Goal: Information Seeking & Learning: Find specific fact

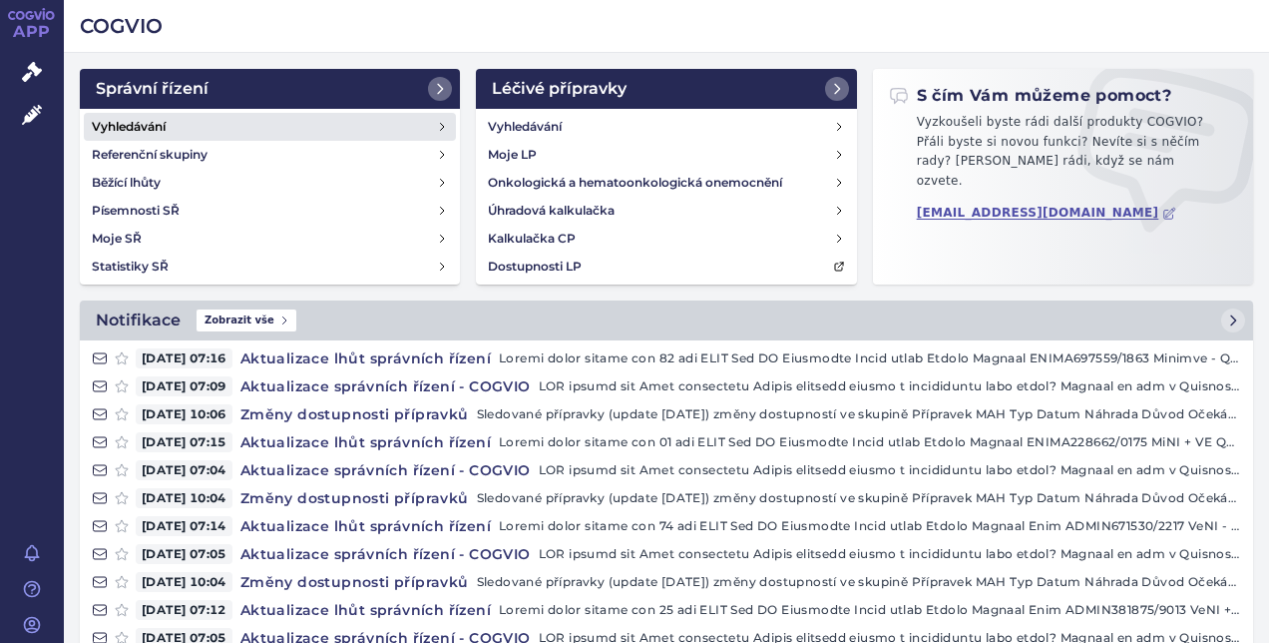
click at [146, 124] on h4 "Vyhledávání" at bounding box center [129, 127] width 74 height 20
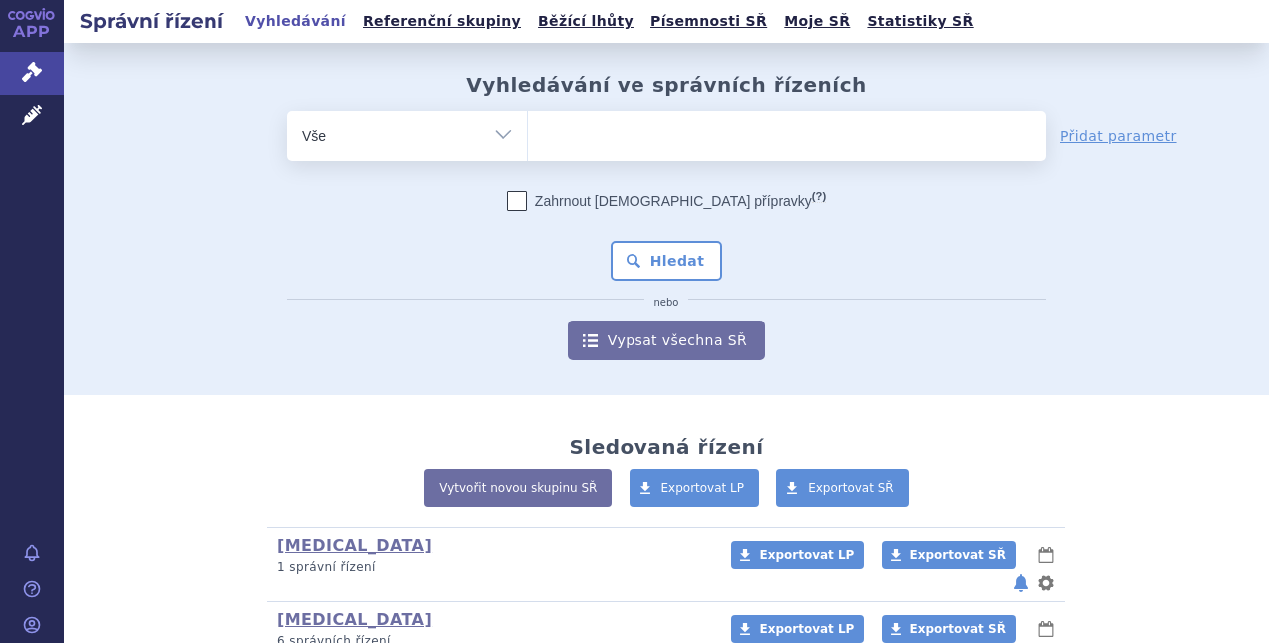
click at [584, 152] on ul at bounding box center [787, 132] width 518 height 42
click at [528, 152] on select at bounding box center [527, 135] width 1 height 50
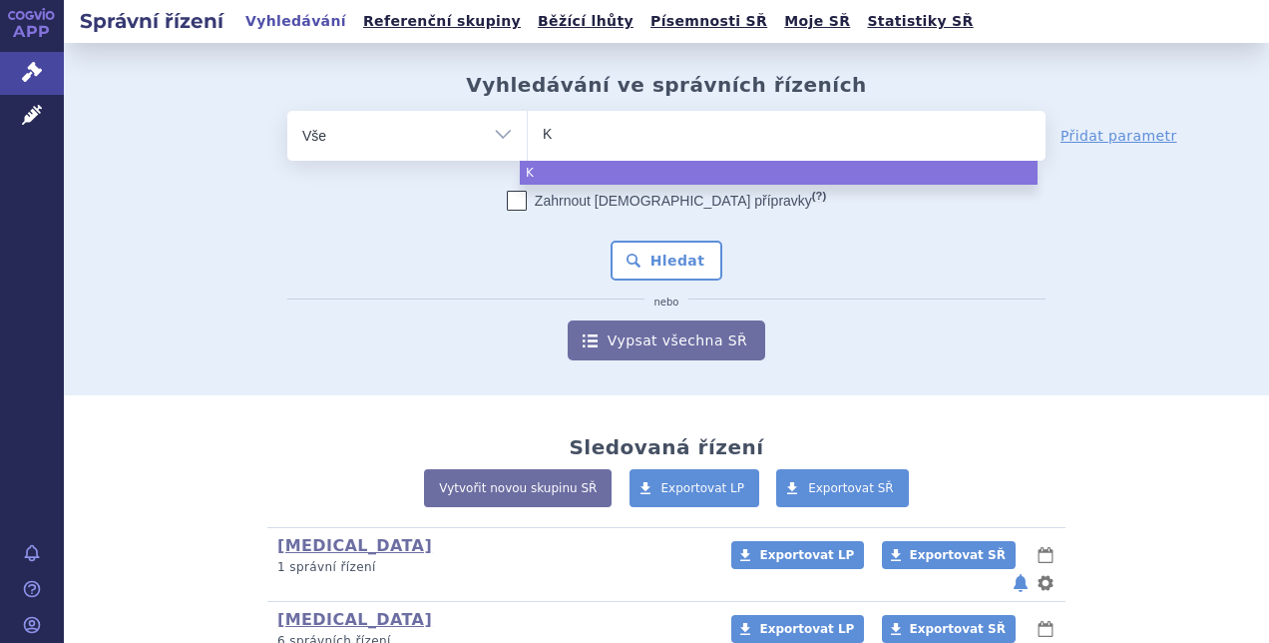
type input "Ki"
type input "Kis"
type input "Kisq"
type input "Kisqa"
type input "Kisqal"
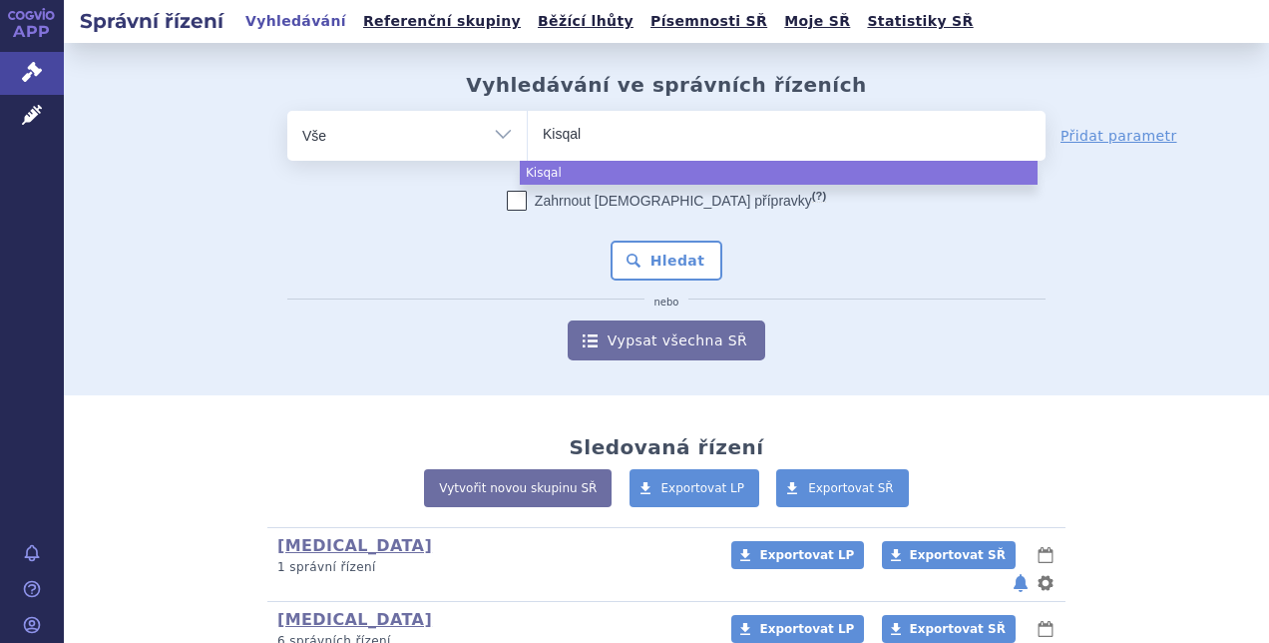
type input "Kisqali"
select select "Kisqali"
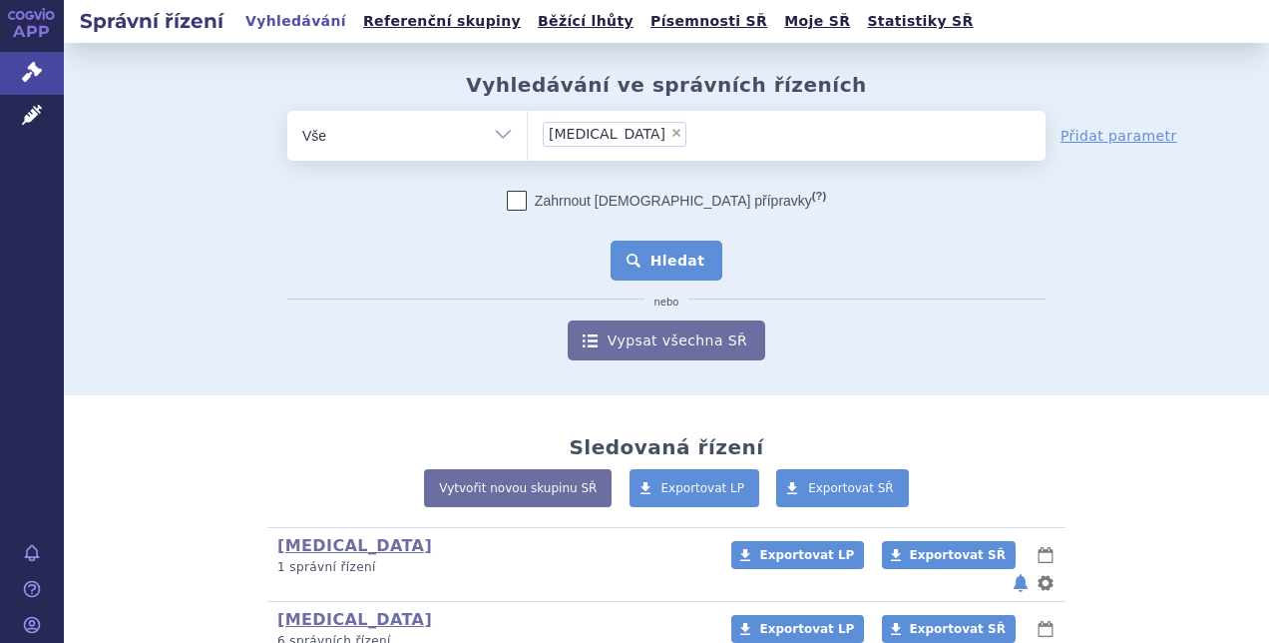
click at [684, 258] on button "Hledat" at bounding box center [667, 261] width 113 height 40
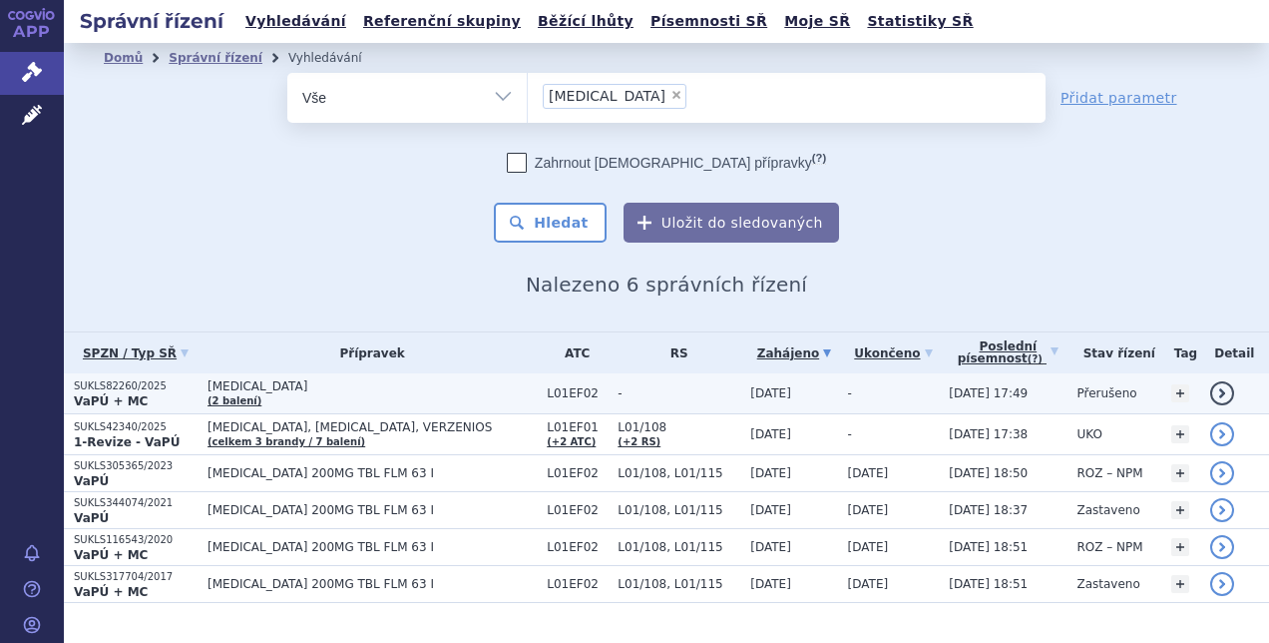
click at [95, 388] on p "SUKLS82260/2025" at bounding box center [136, 386] width 124 height 14
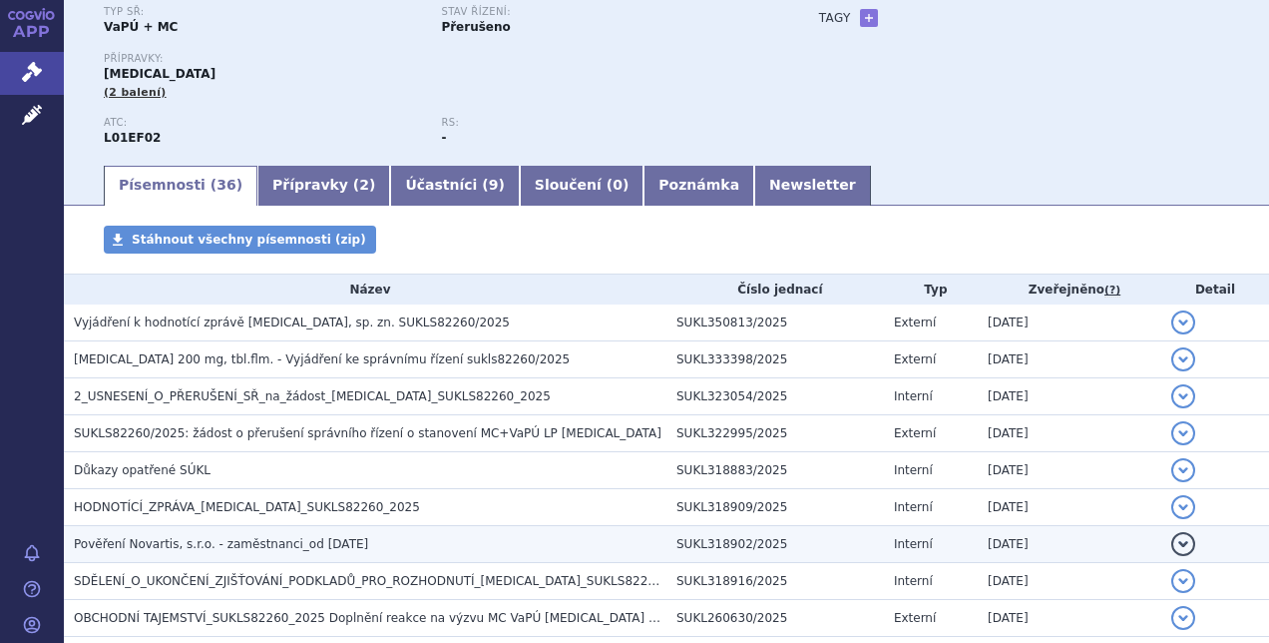
scroll to position [200, 0]
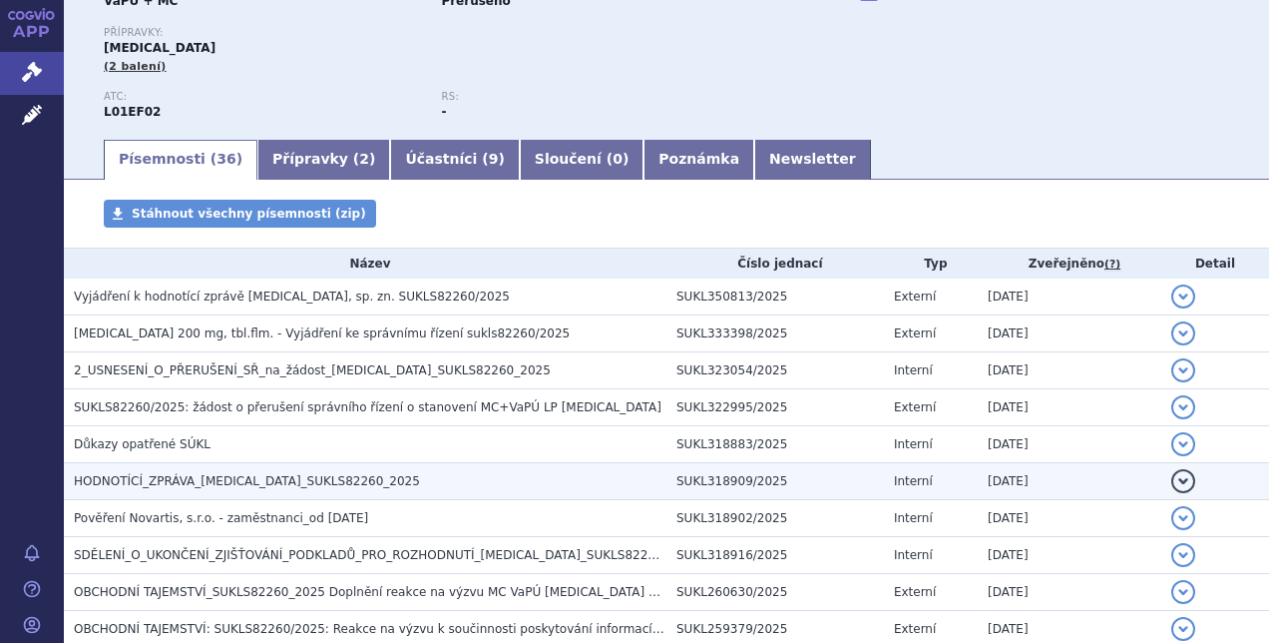
click at [154, 480] on span "HODNOTÍCÍ_ZPRÁVA_[MEDICAL_DATA]_SUKLS82260_2025" at bounding box center [247, 481] width 346 height 14
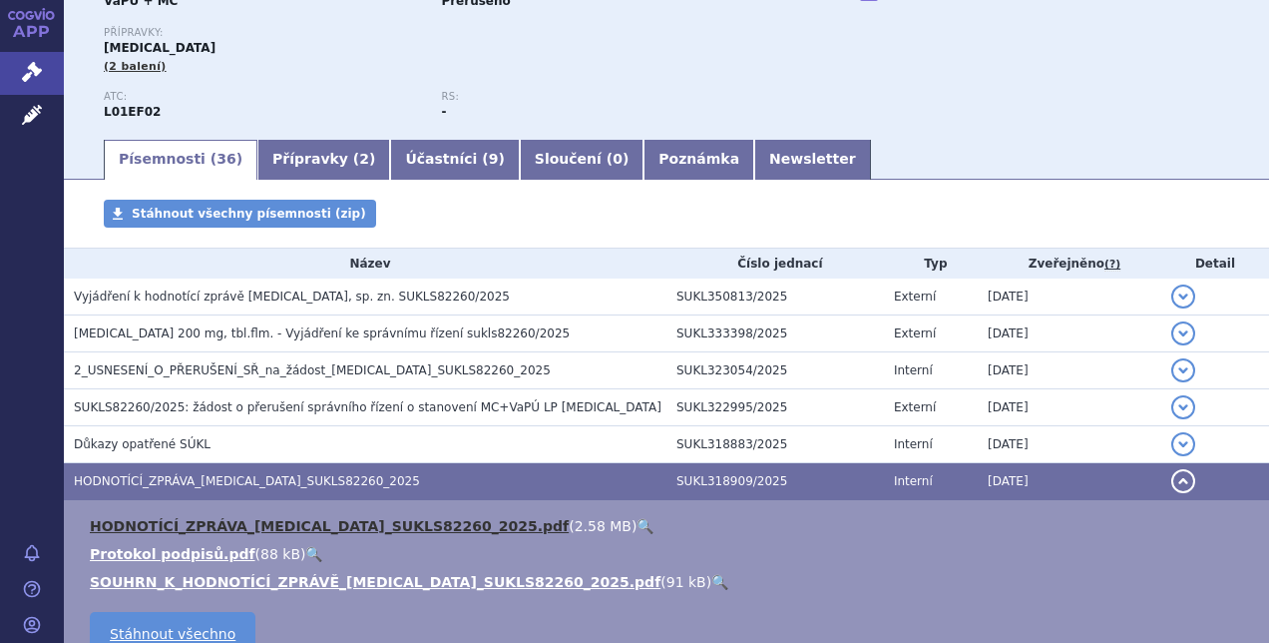
click at [156, 525] on link "HODNOTÍCÍ_ZPRÁVA_[MEDICAL_DATA]_SUKLS82260_2025.pdf" at bounding box center [329, 526] width 479 height 16
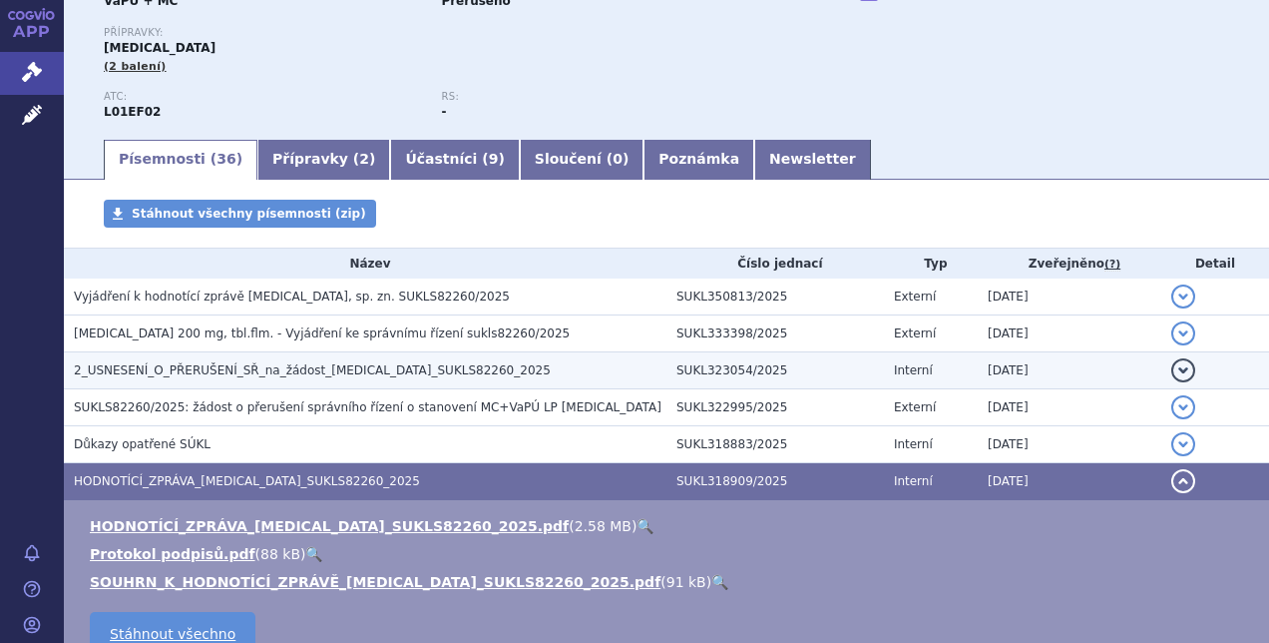
click at [243, 373] on span "2_USNESENÍ_O_PŘERUŠENÍ_SŘ_na_žádost_[MEDICAL_DATA]_SUKLS82260_2025" at bounding box center [312, 370] width 477 height 14
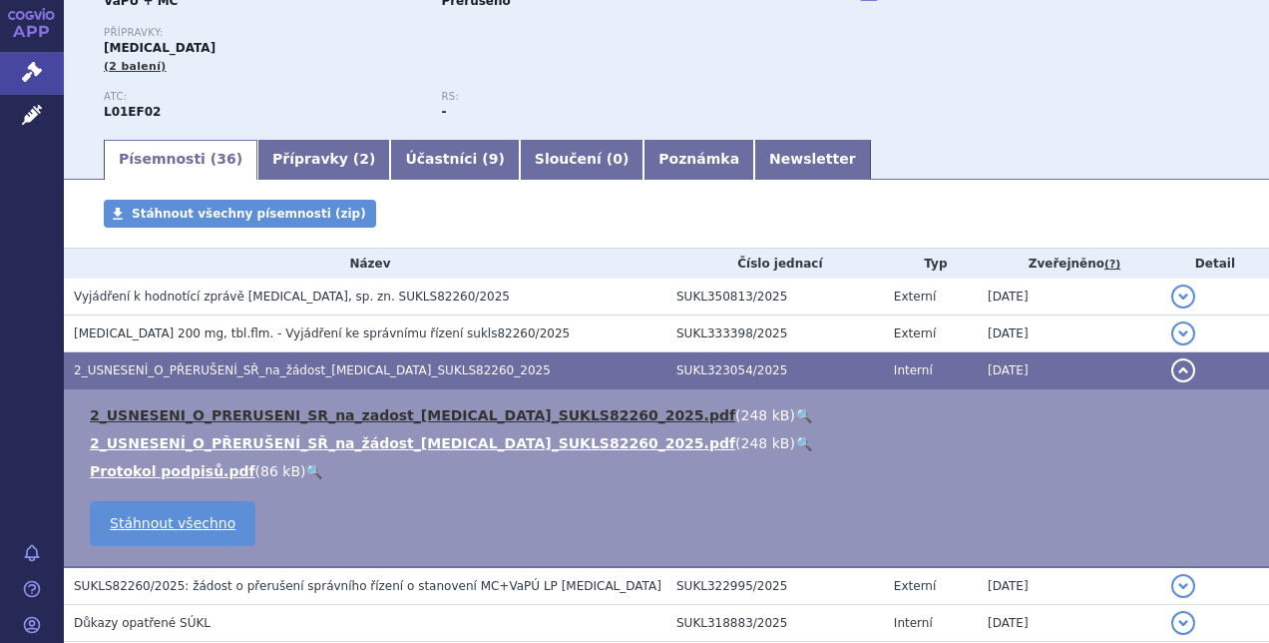
click at [236, 415] on link "2_USNESENI_O_PRERUSENI_SR_na_zadost_[MEDICAL_DATA]_SUKLS82260_2025.pdf" at bounding box center [413, 415] width 646 height 16
